Goal: Use online tool/utility: Use online tool/utility

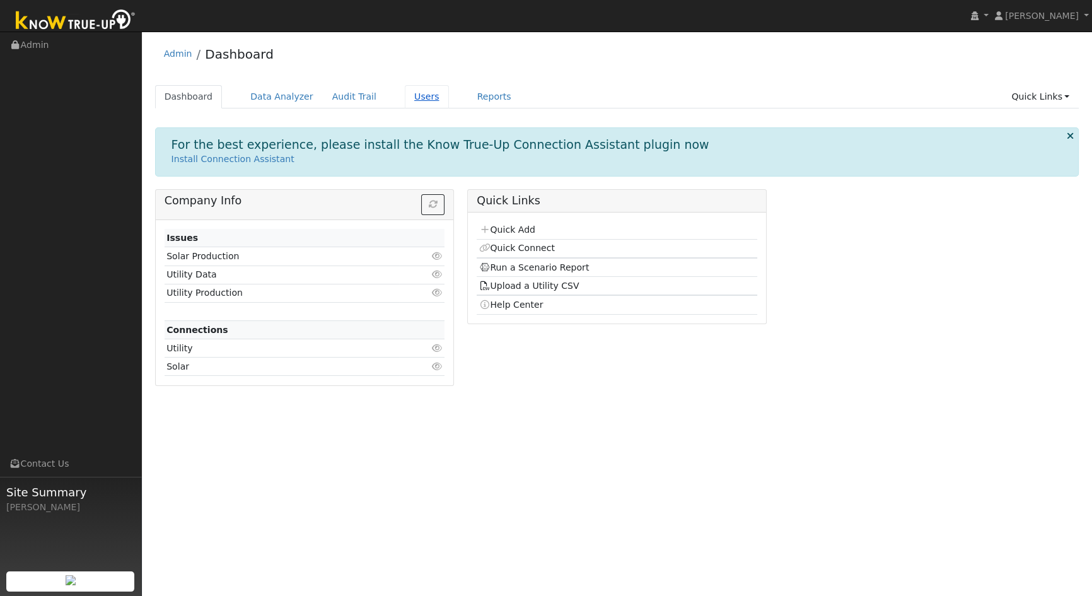
click at [412, 98] on link "Users" at bounding box center [427, 96] width 44 height 23
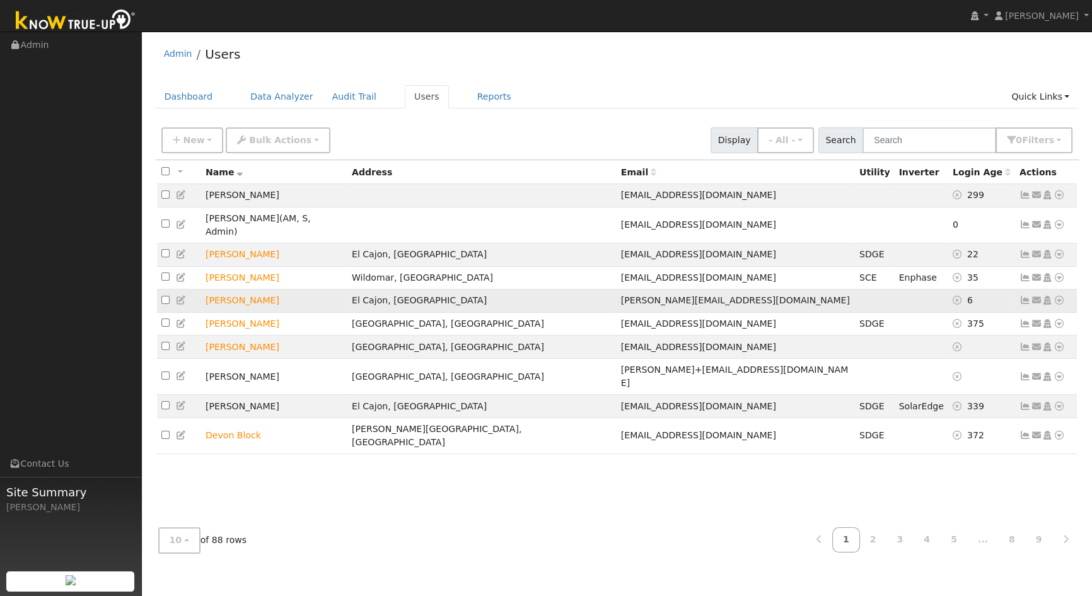
click at [1034, 296] on icon at bounding box center [1036, 300] width 11 height 9
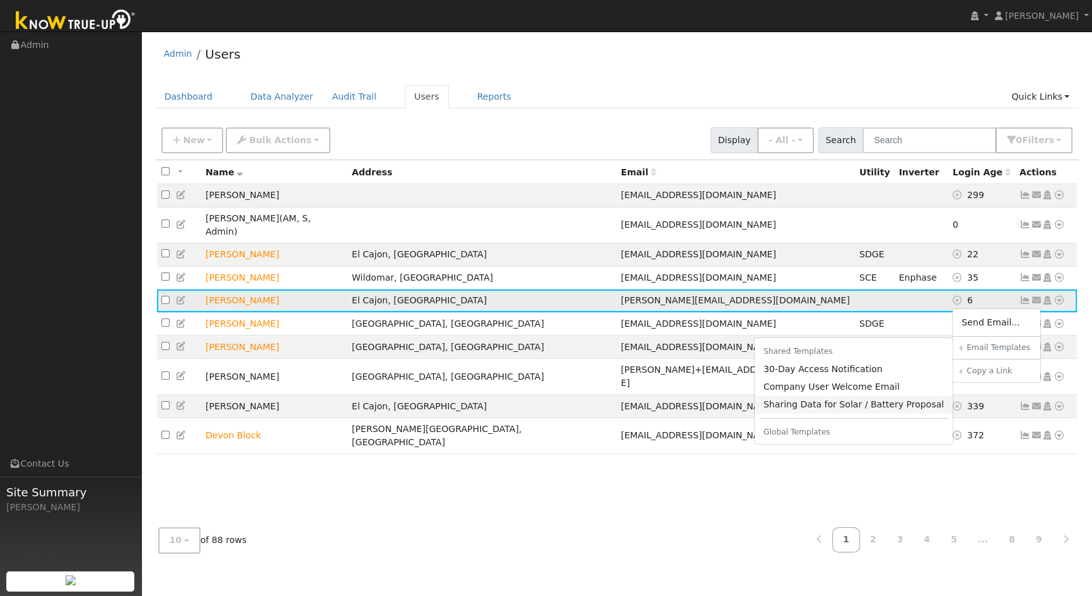
click at [837, 396] on link "Sharing Data for Solar / Battery Proposal" at bounding box center [854, 405] width 199 height 18
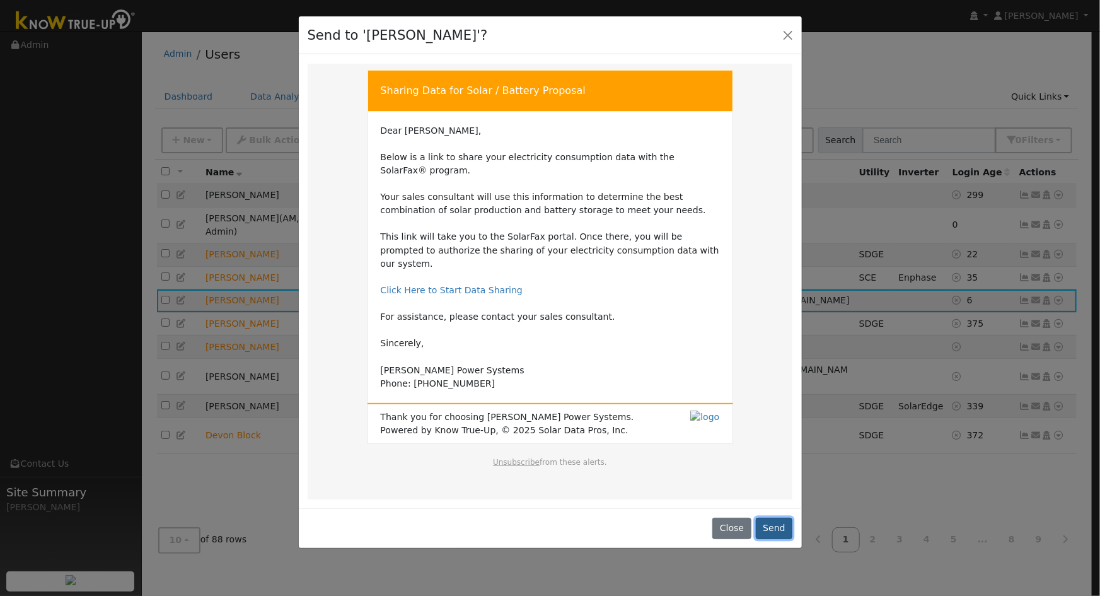
click at [773, 518] on button "Send" at bounding box center [774, 528] width 37 height 21
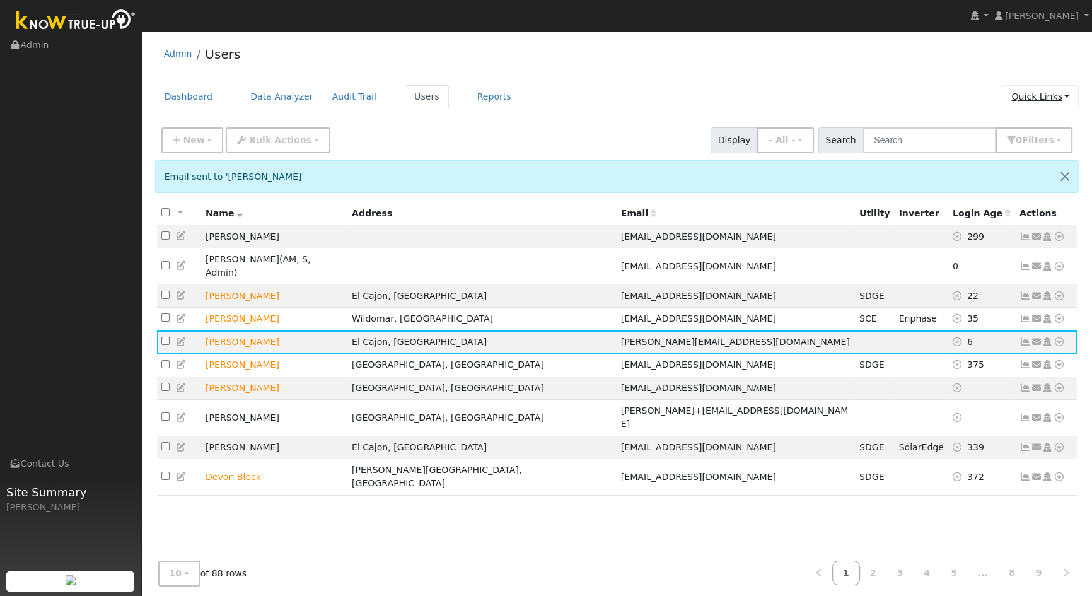
click at [1052, 98] on link "Quick Links" at bounding box center [1040, 96] width 77 height 23
drag, startPoint x: 1002, startPoint y: 165, endPoint x: 966, endPoint y: 170, distance: 36.2
click at [1002, 165] on link "Run a Scenario Report" at bounding box center [1015, 169] width 128 height 18
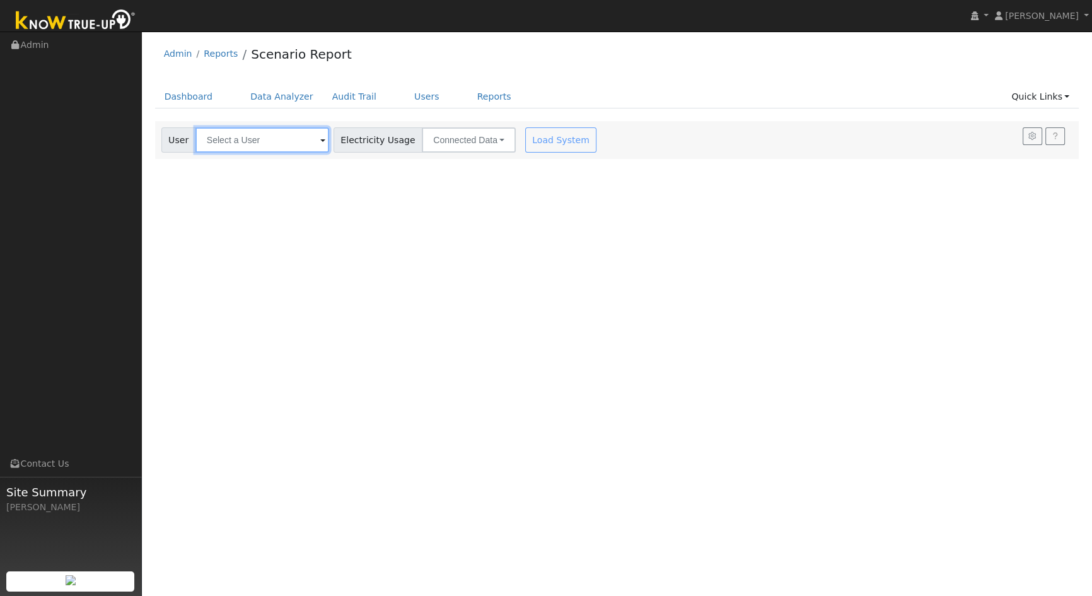
click at [269, 137] on input "text" at bounding box center [262, 139] width 134 height 25
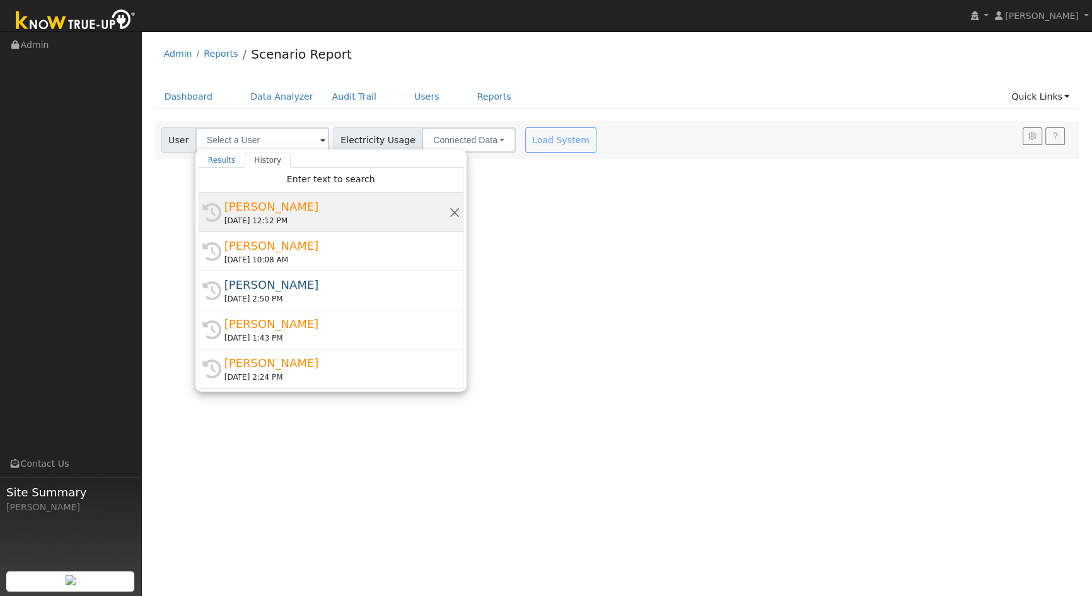
click at [270, 202] on div "[PERSON_NAME]" at bounding box center [336, 206] width 224 height 17
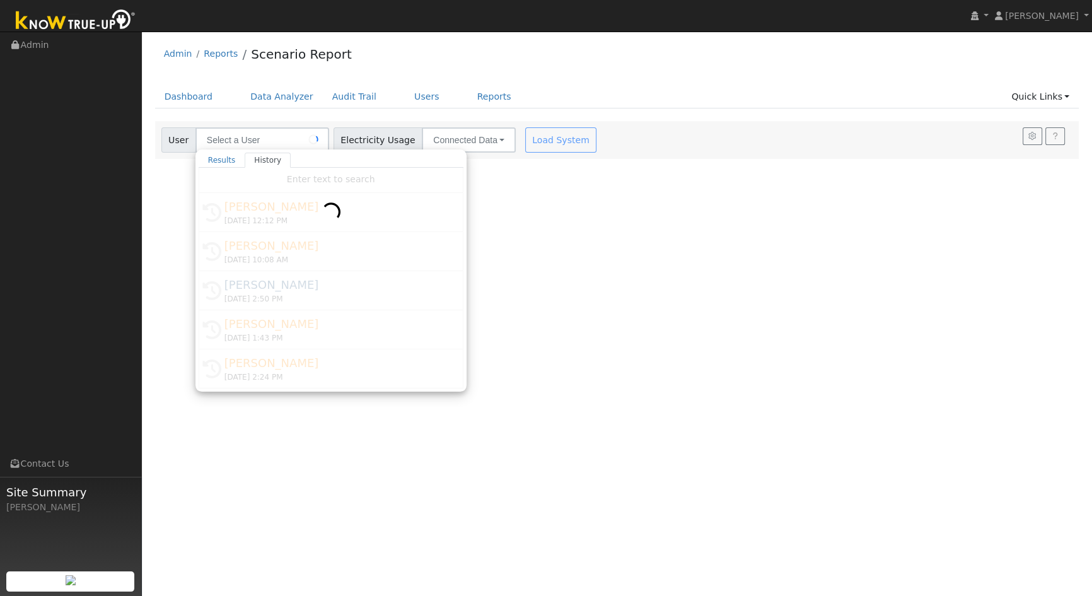
type input "[PERSON_NAME]"
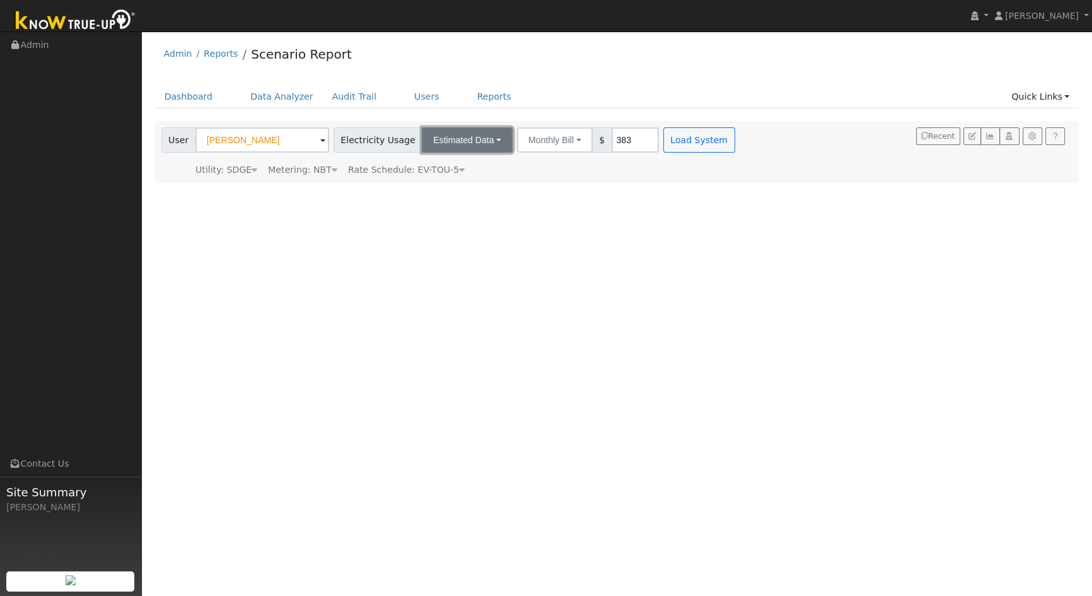
click at [489, 136] on button "Estimated Data" at bounding box center [467, 139] width 91 height 25
click at [465, 163] on link "Connected Data" at bounding box center [467, 168] width 90 height 18
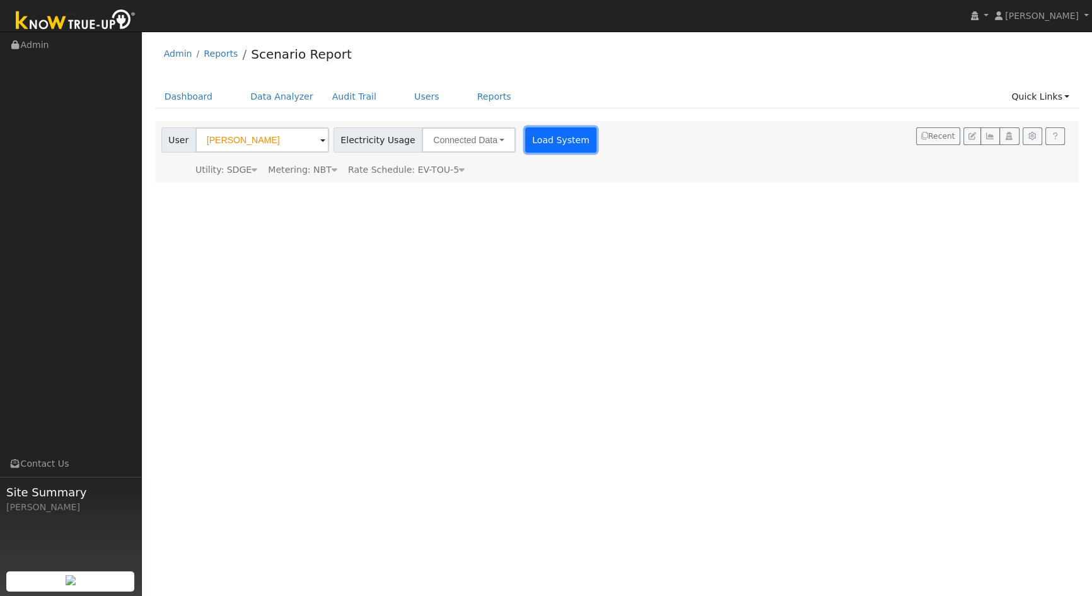
drag, startPoint x: 536, startPoint y: 141, endPoint x: 561, endPoint y: 142, distance: 24.7
click at [536, 140] on button "Load System" at bounding box center [561, 139] width 72 height 25
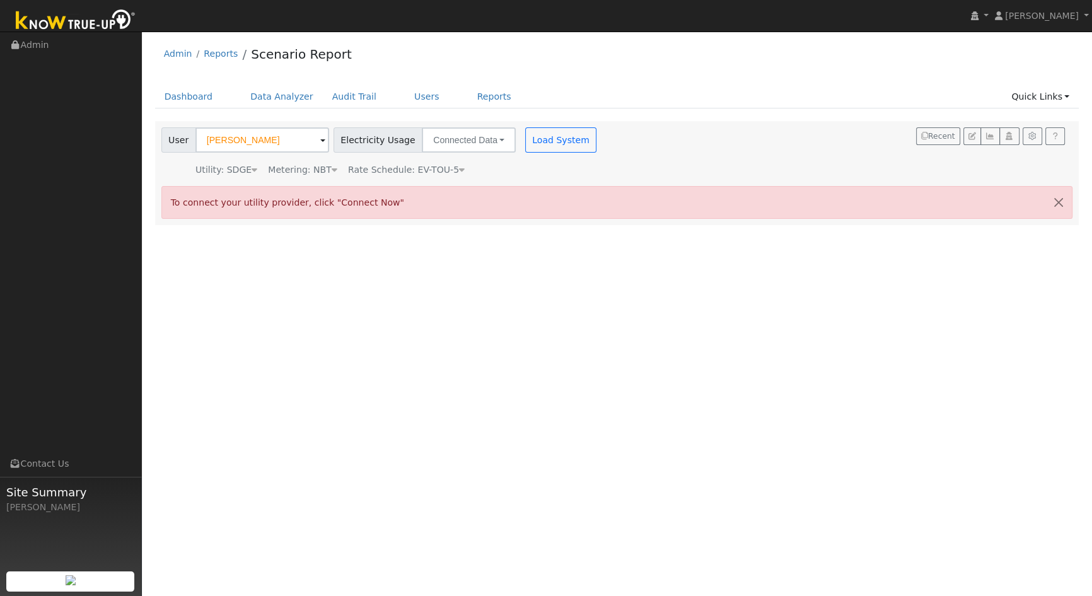
click at [689, 151] on div "User Robert Beard Account Default Account Default Account 458 Hosmer Street, El…" at bounding box center [615, 150] width 912 height 54
